Goal: Register for event/course

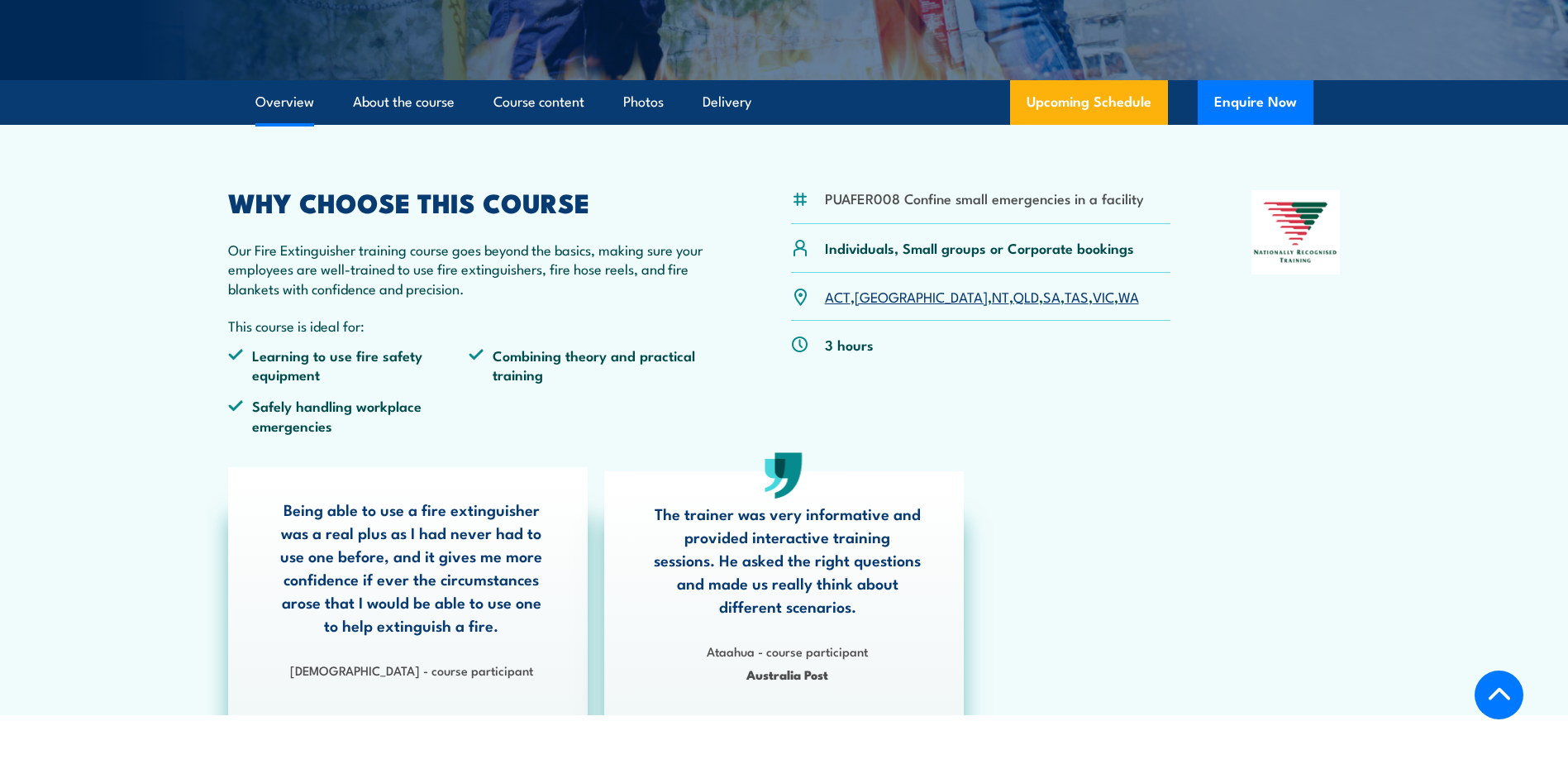
scroll to position [413, 0]
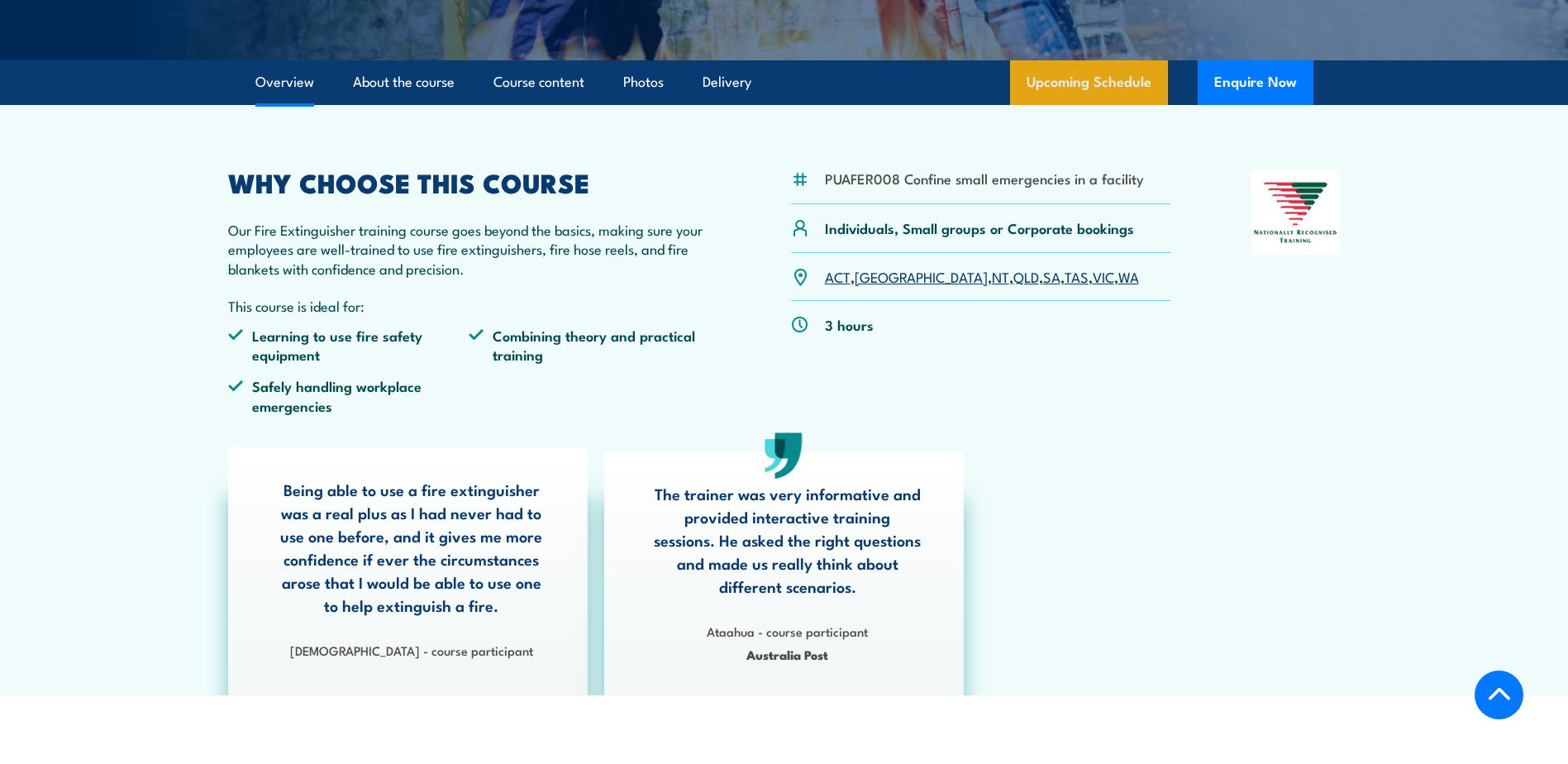
click at [1086, 79] on link "Upcoming Schedule" at bounding box center [1089, 82] width 158 height 44
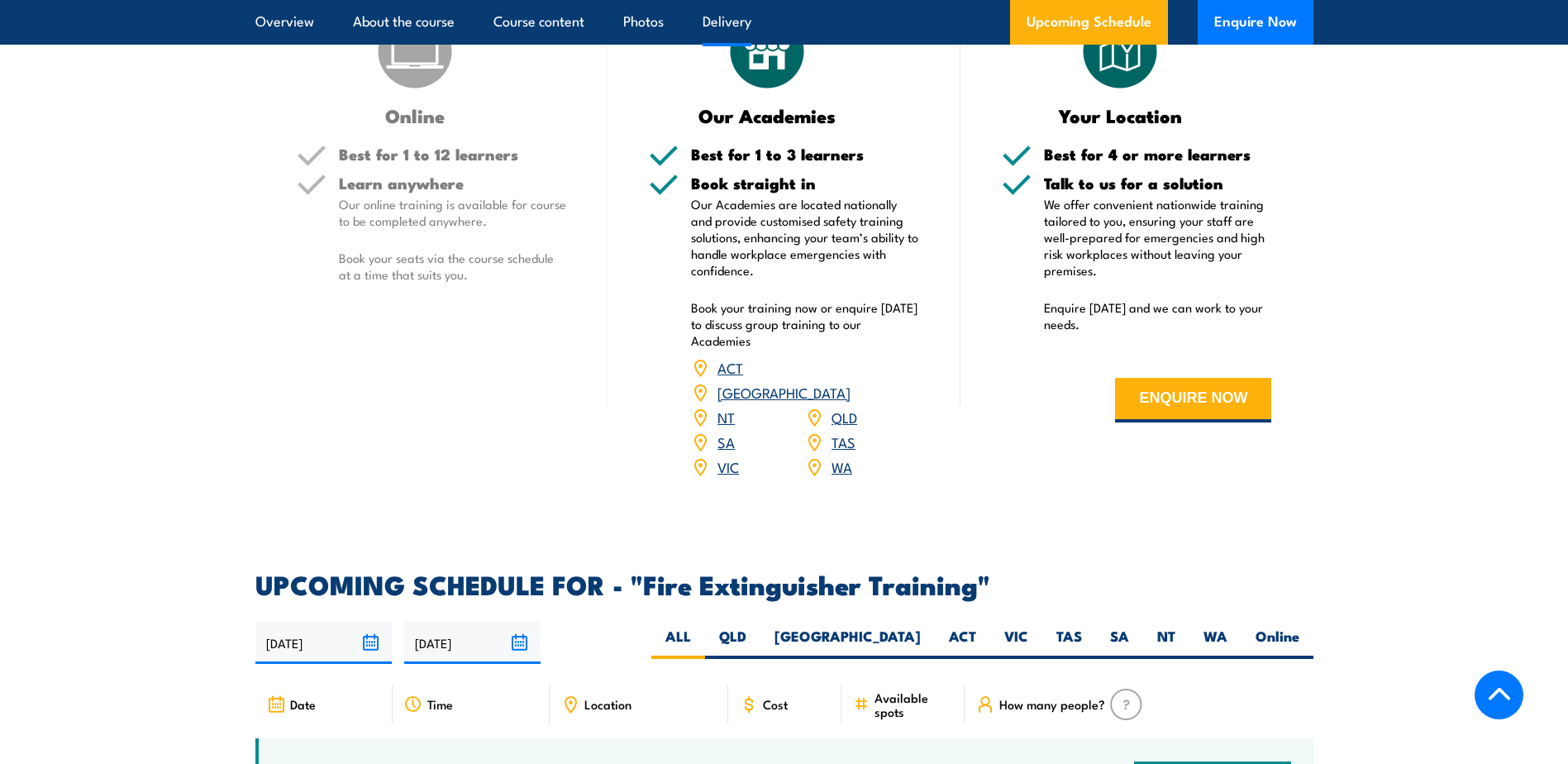
scroll to position [2775, 0]
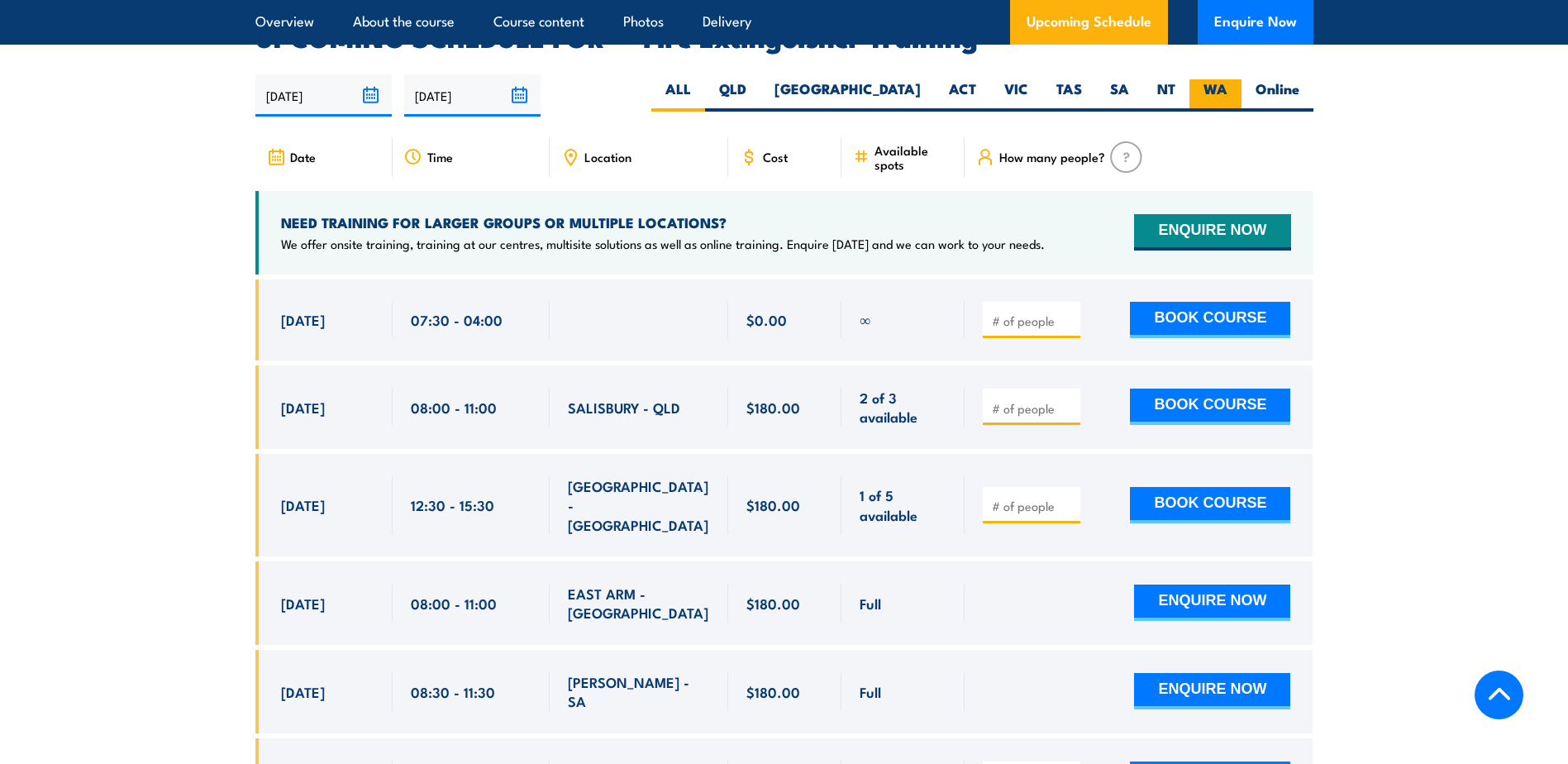
click at [1227, 80] on label "WA" at bounding box center [1215, 96] width 52 height 32
click at [1227, 80] on input "WA" at bounding box center [1232, 85] width 11 height 11
radio input "true"
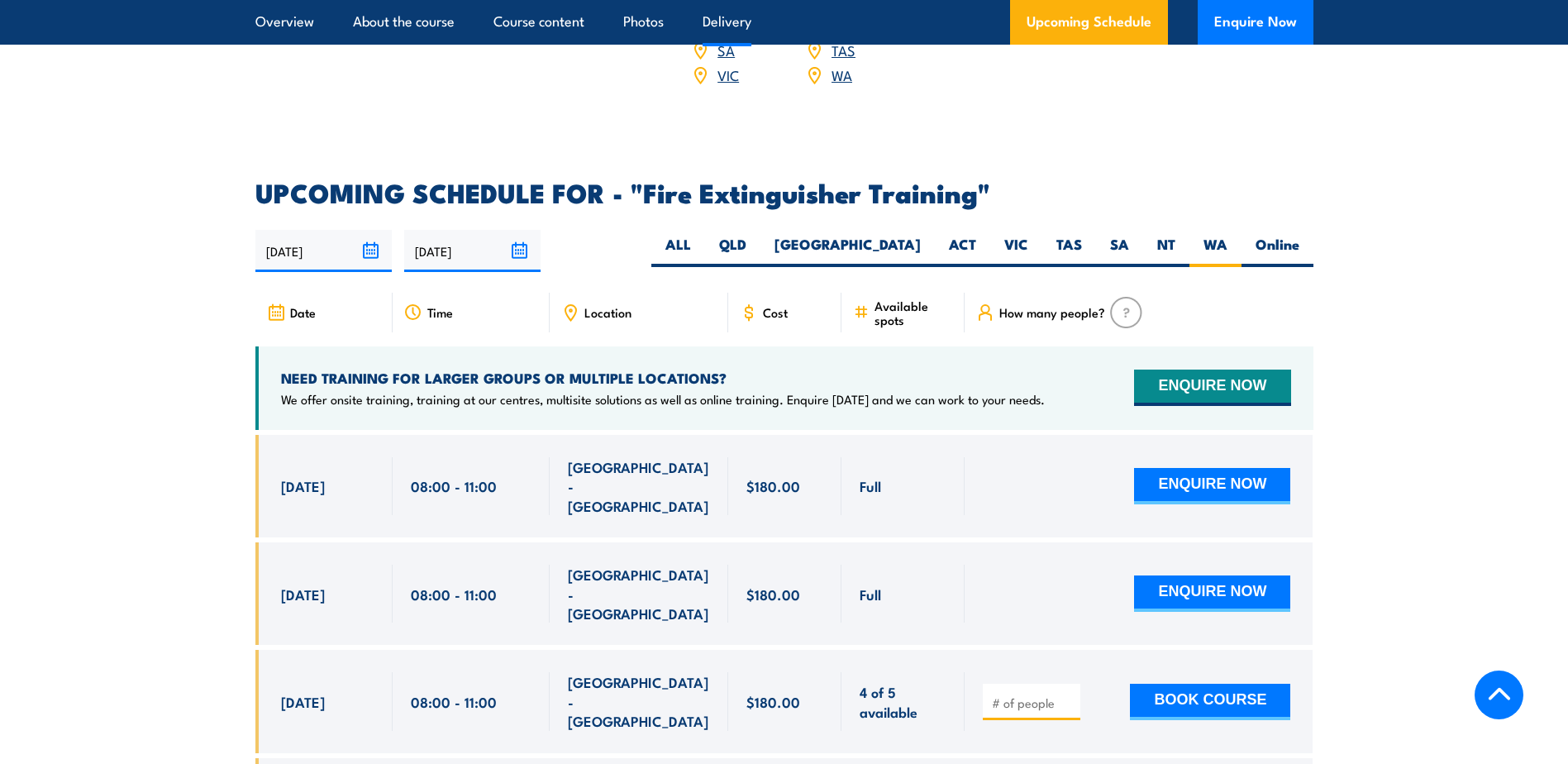
scroll to position [2775, 0]
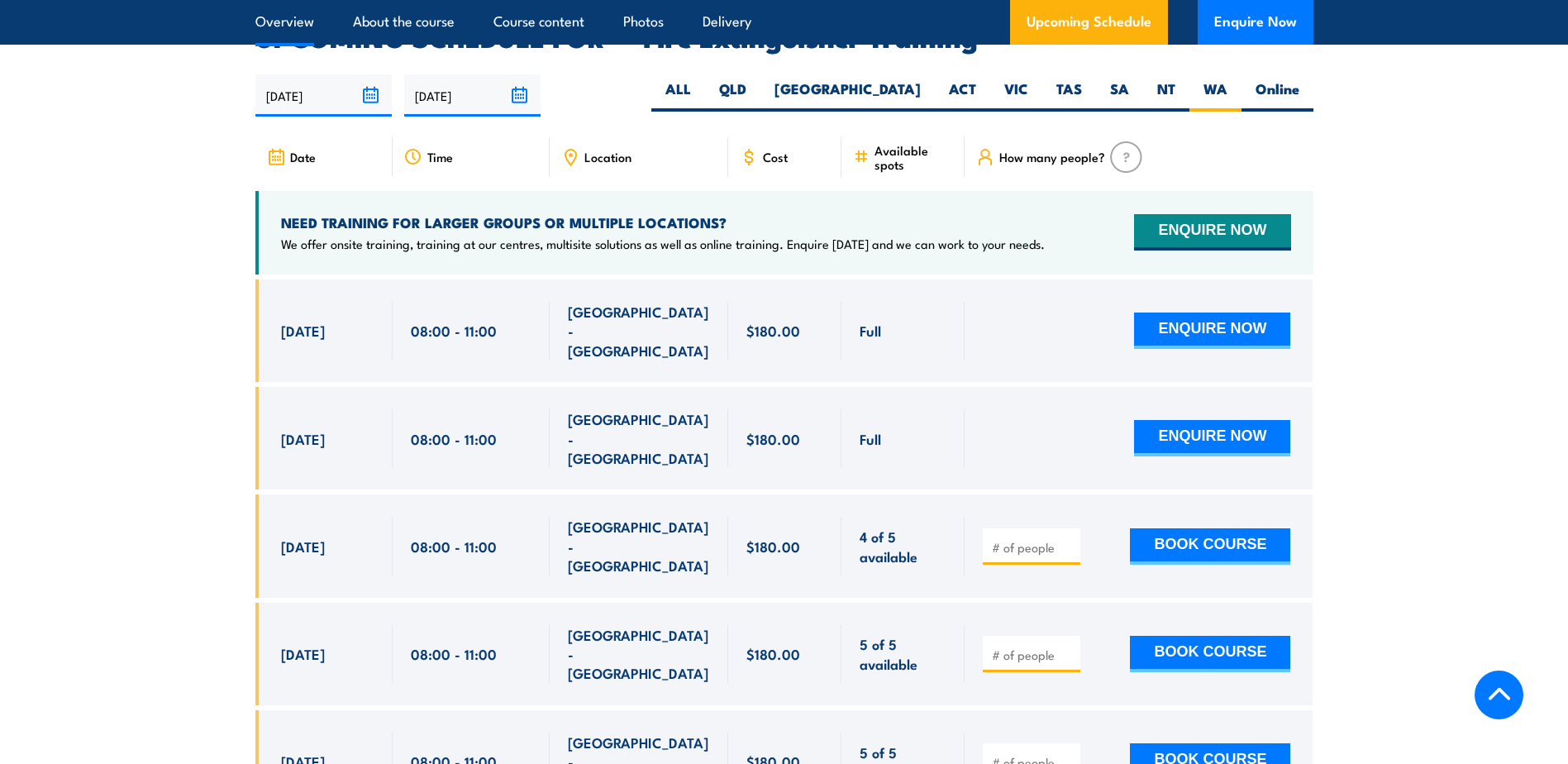
click at [305, 25] on link "Overview" at bounding box center [285, 22] width 59 height 44
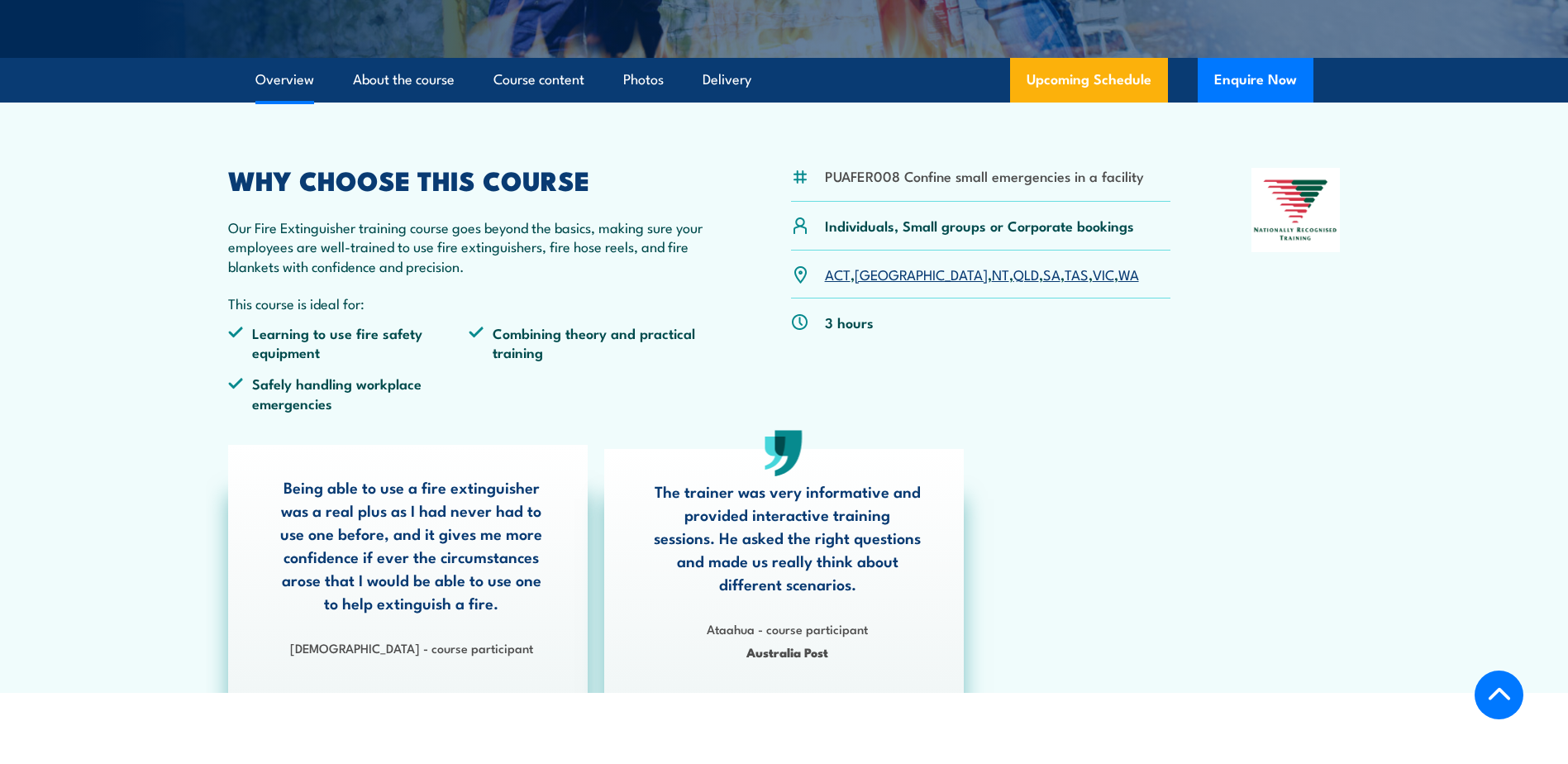
scroll to position [518, 0]
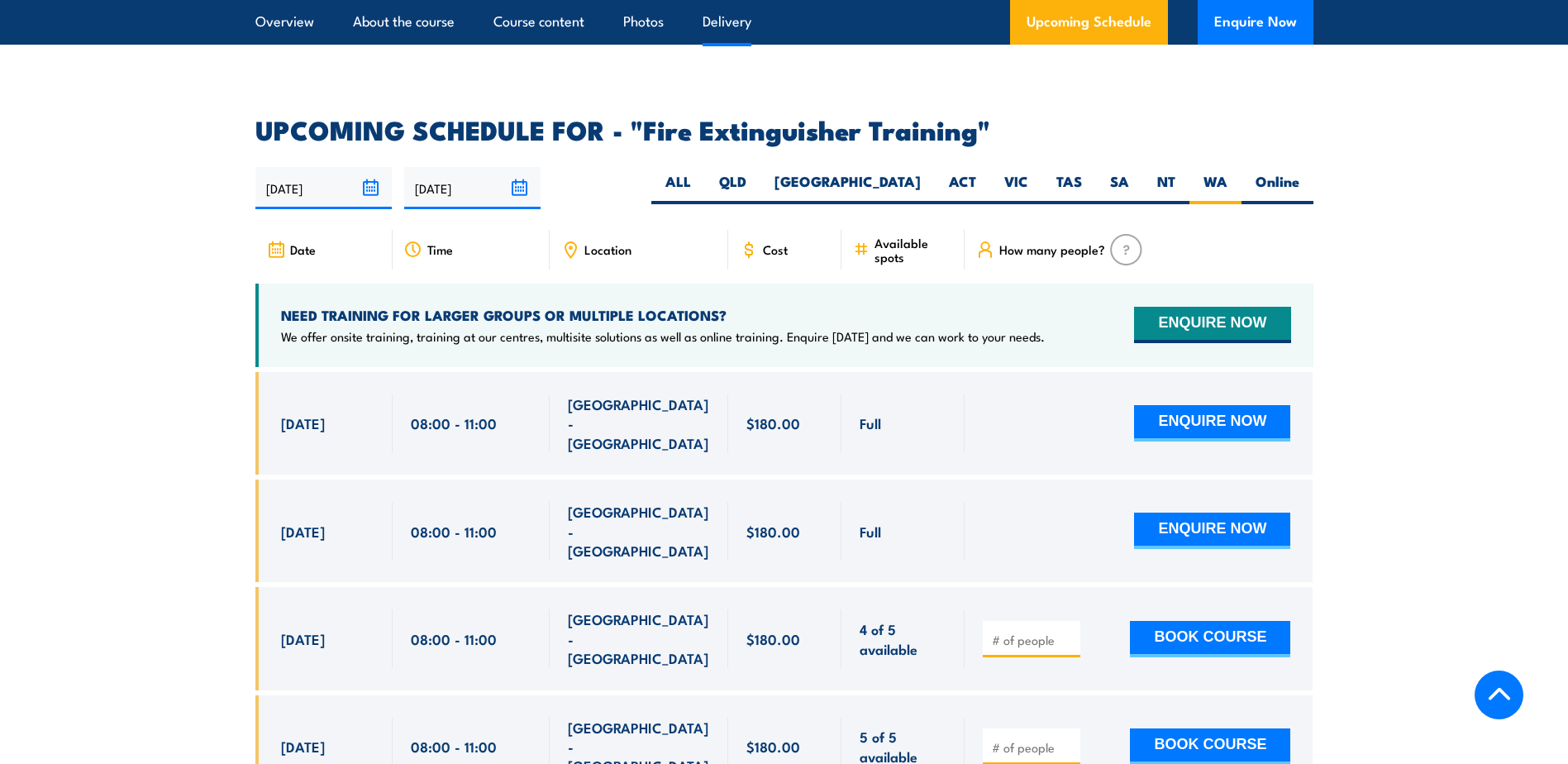
scroll to position [2684, 0]
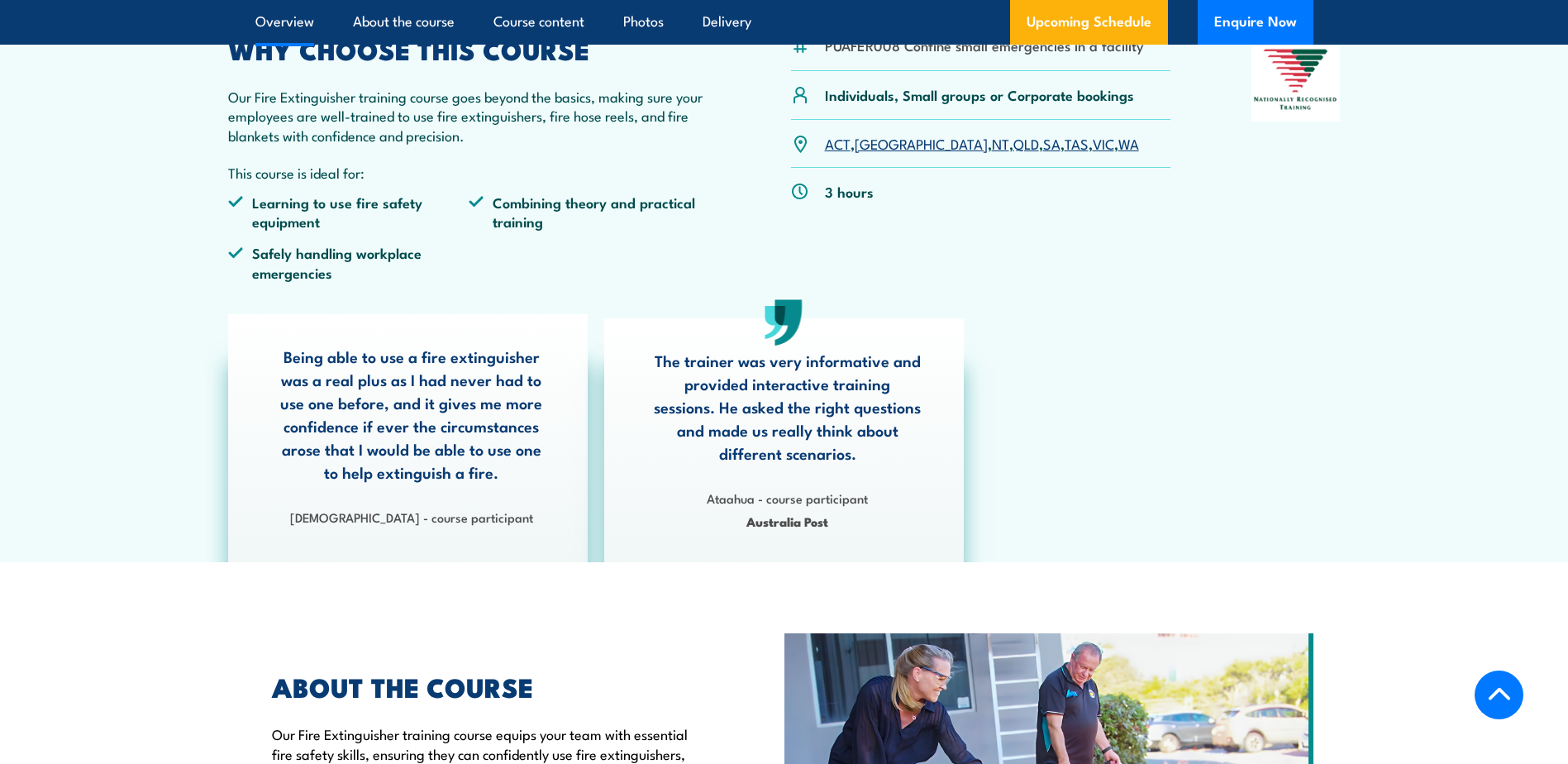
scroll to position [413, 0]
